Goal: Find contact information: Find contact information

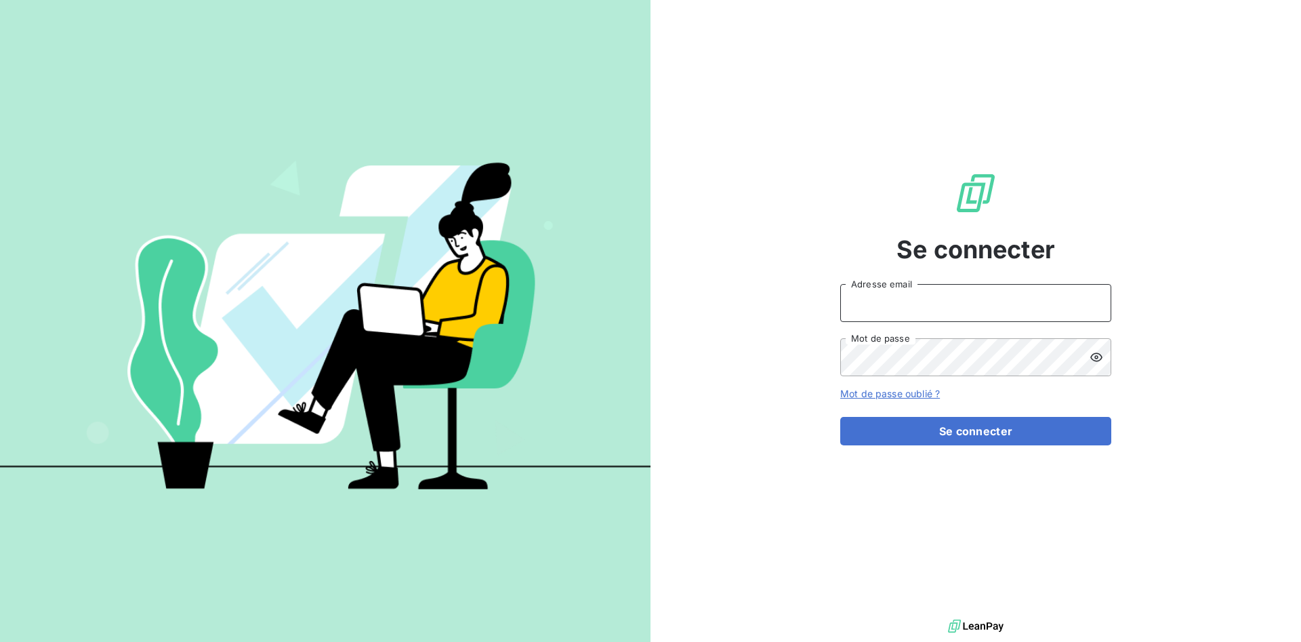
click at [928, 305] on input "Adresse email" at bounding box center [975, 303] width 271 height 38
click at [931, 316] on input "Adresse email" at bounding box center [975, 303] width 271 height 38
click at [933, 322] on input "[EMAIL_ADDRESS][DOMAIN_NAME]" at bounding box center [975, 303] width 271 height 38
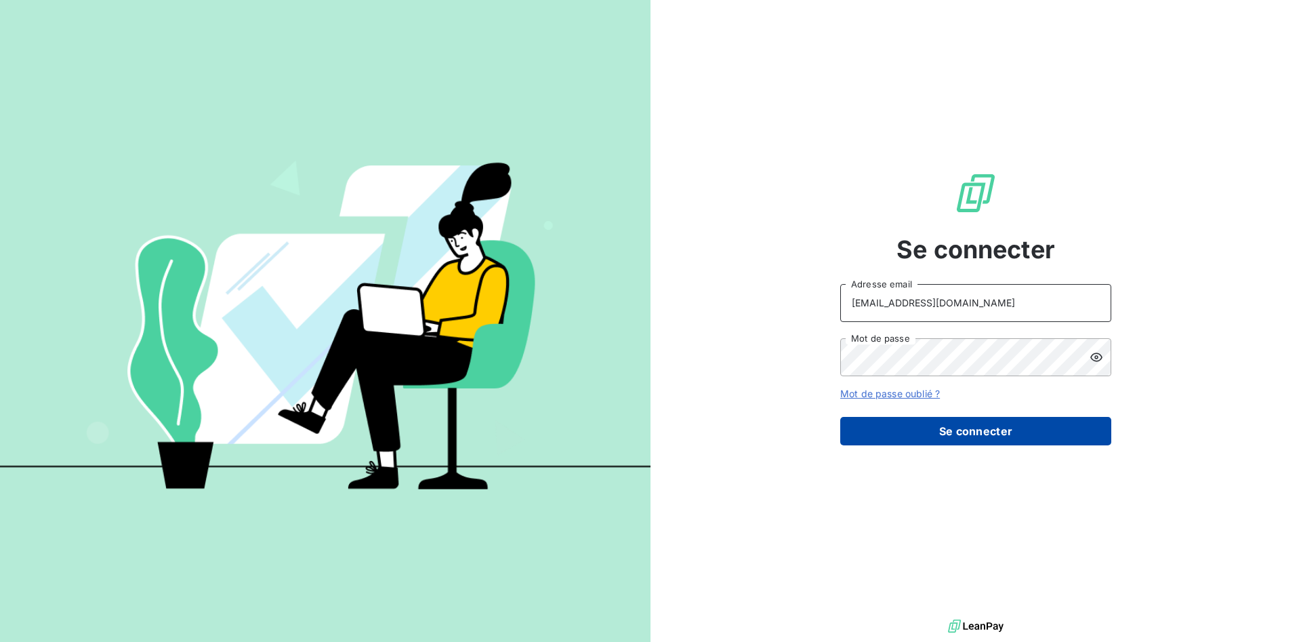
type input "[EMAIL_ADDRESS][DOMAIN_NAME]"
click at [937, 424] on button "Se connecter" at bounding box center [975, 431] width 271 height 28
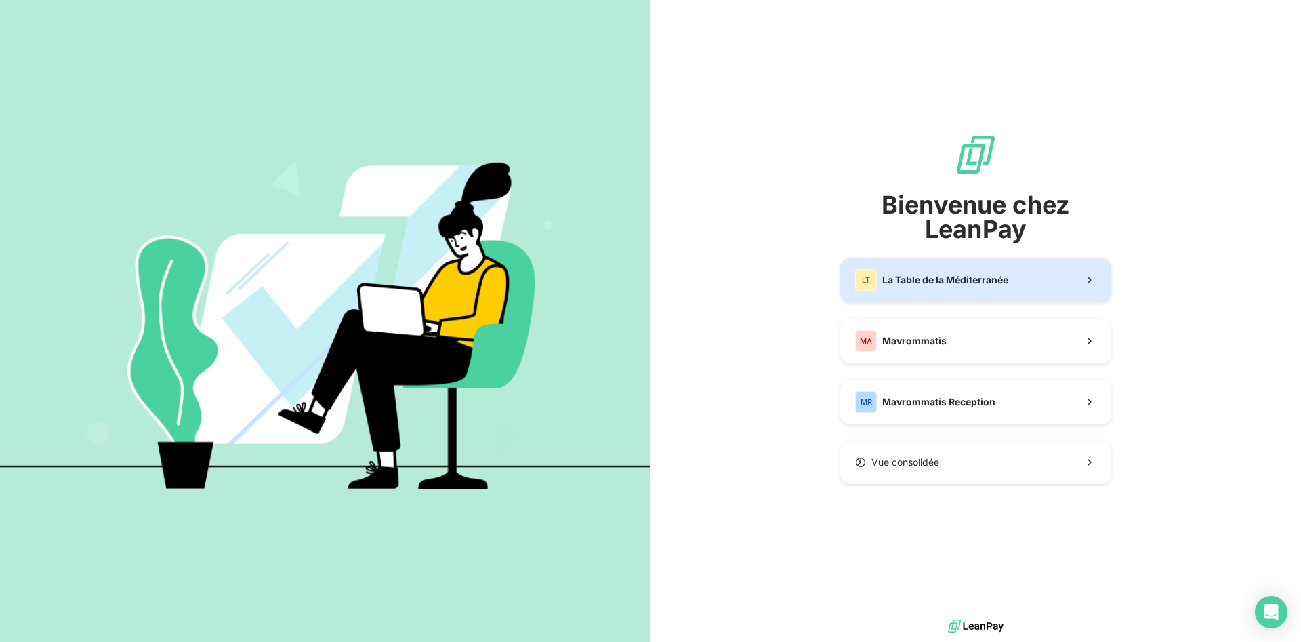
click at [901, 291] on button "LT La Table de la Méditerranée" at bounding box center [975, 280] width 271 height 45
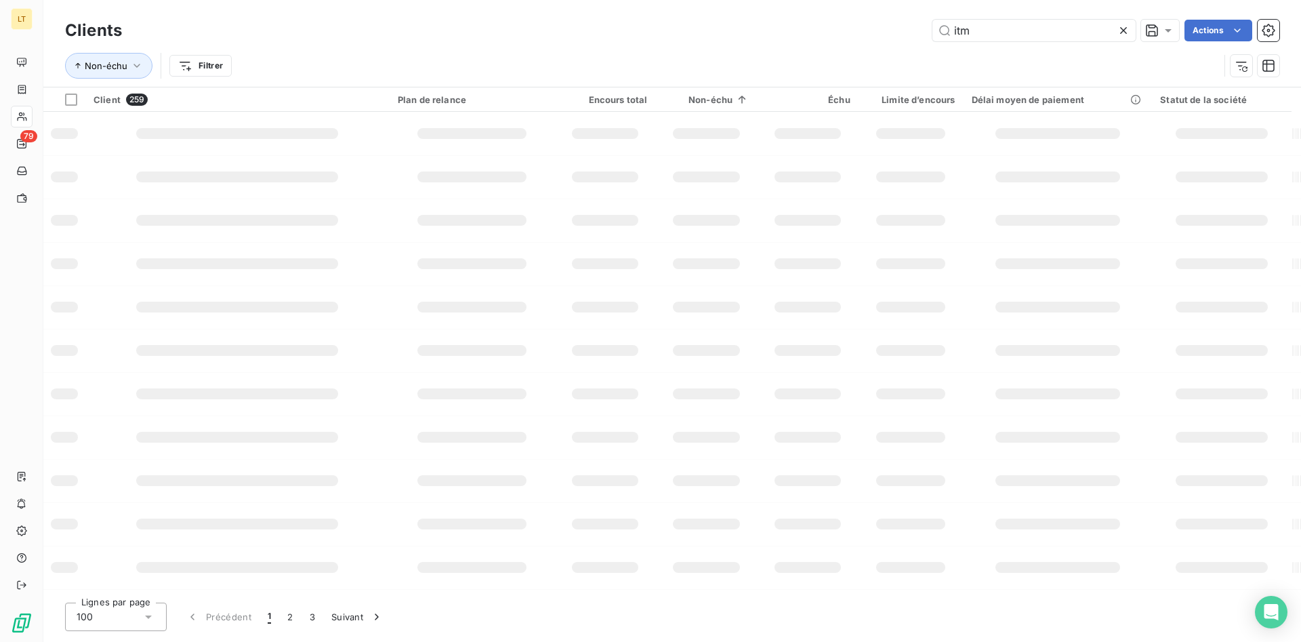
type input "itm"
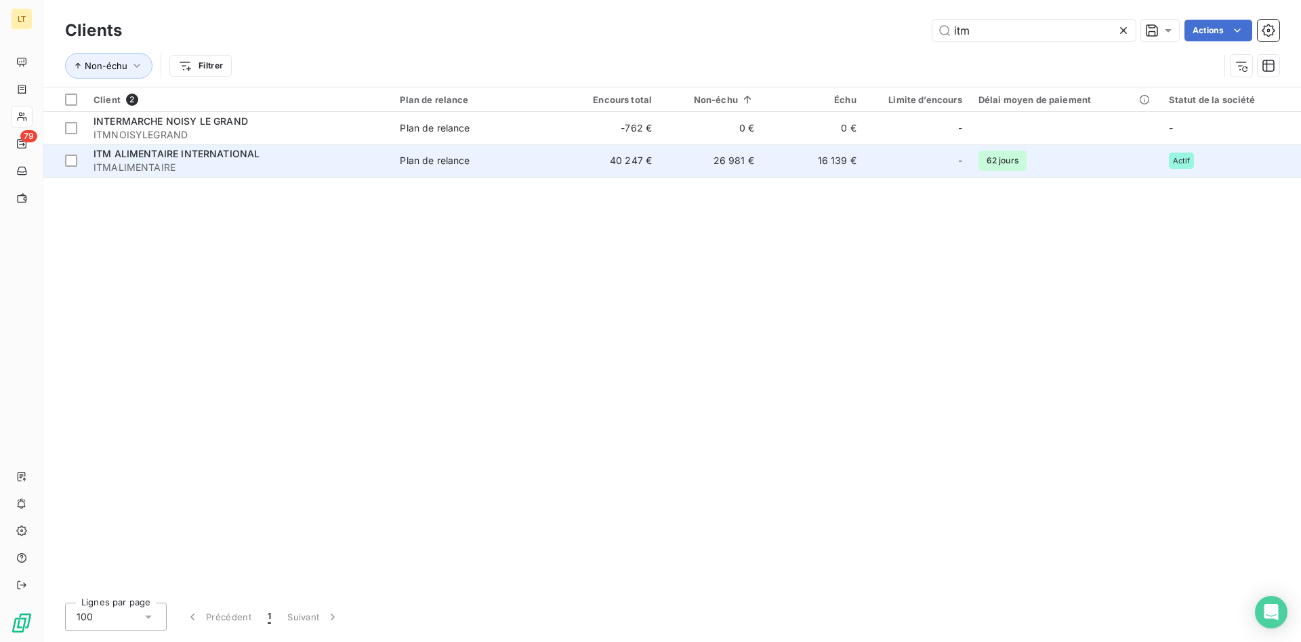
click at [413, 160] on div "Plan de relance" at bounding box center [435, 161] width 70 height 14
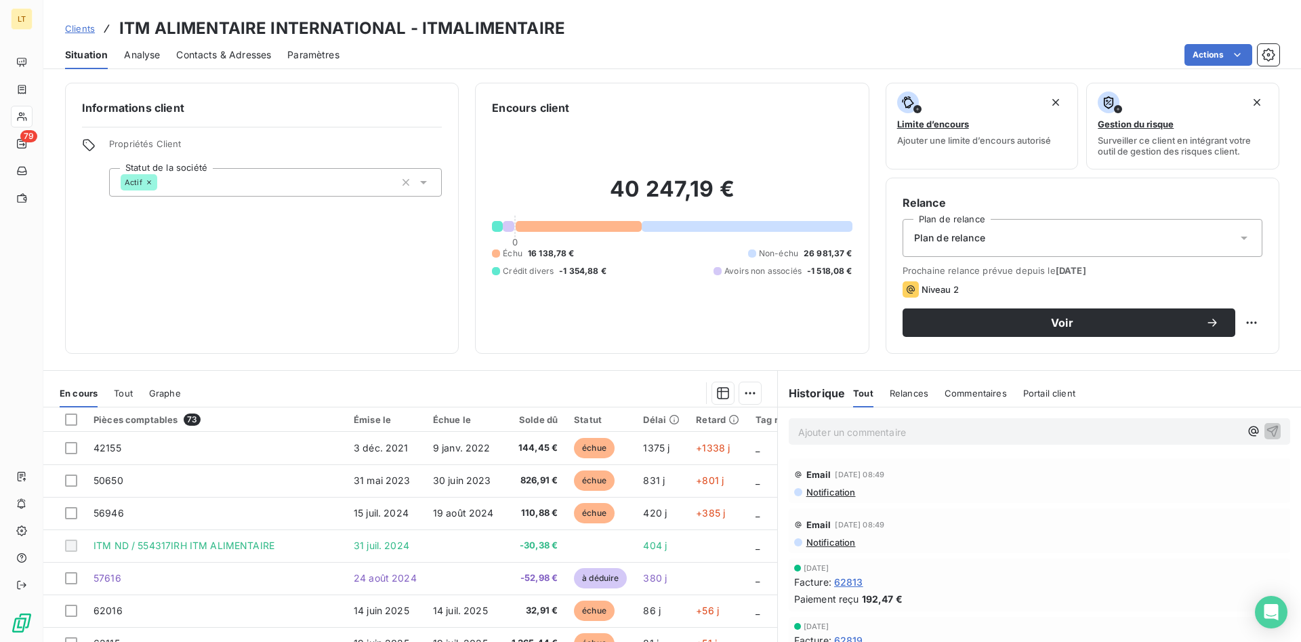
click at [224, 48] on span "Contacts & Adresses" at bounding box center [223, 55] width 95 height 14
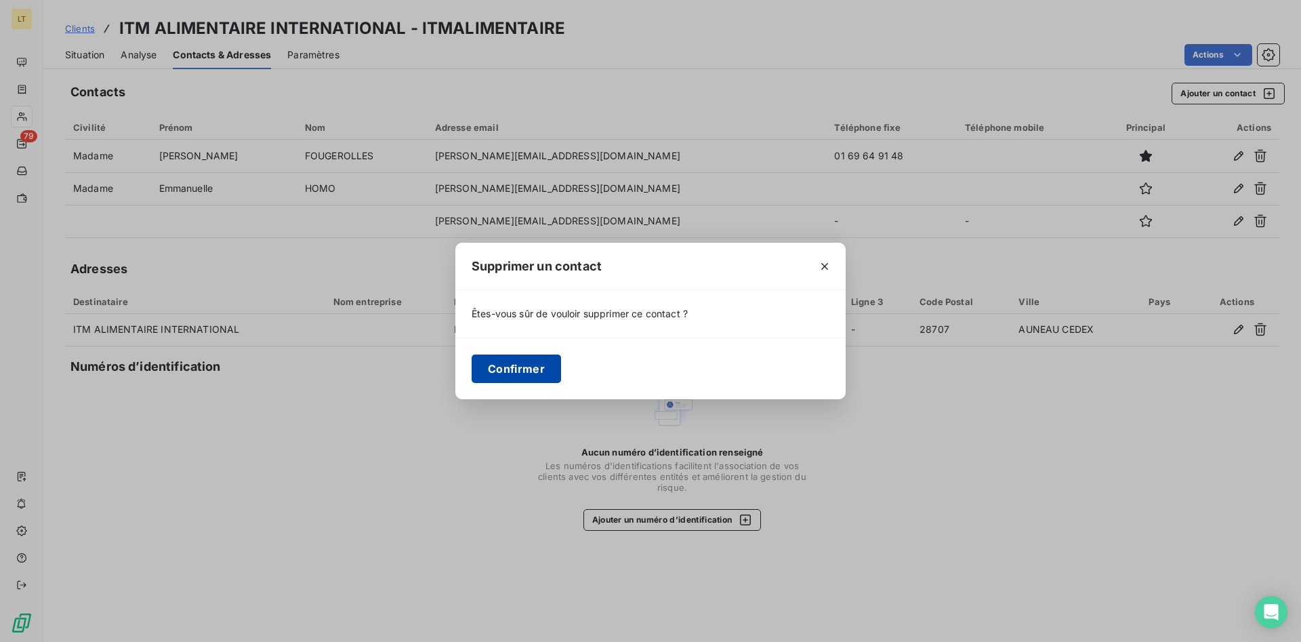
click at [531, 369] on button "Confirmer" at bounding box center [516, 368] width 89 height 28
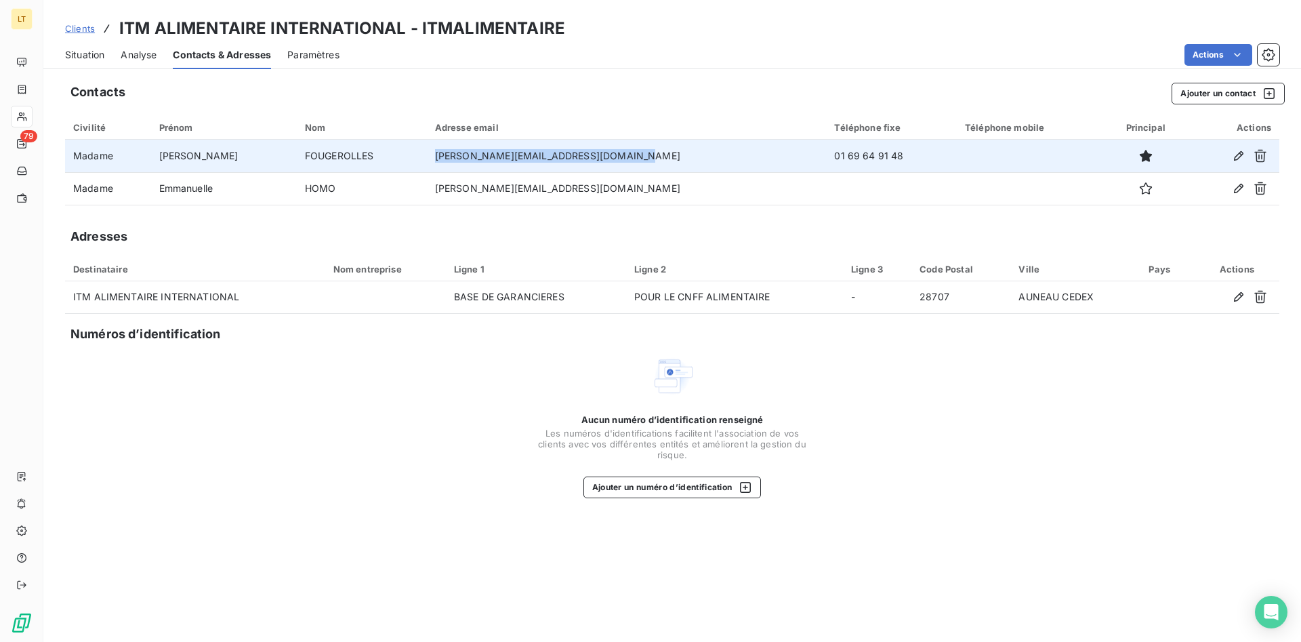
drag, startPoint x: 624, startPoint y: 157, endPoint x: 437, endPoint y: 156, distance: 186.4
click at [437, 156] on td "[PERSON_NAME][EMAIL_ADDRESS][DOMAIN_NAME]" at bounding box center [627, 156] width 400 height 33
copy td "[PERSON_NAME][EMAIL_ADDRESS][DOMAIN_NAME]"
